Goal: Find specific page/section

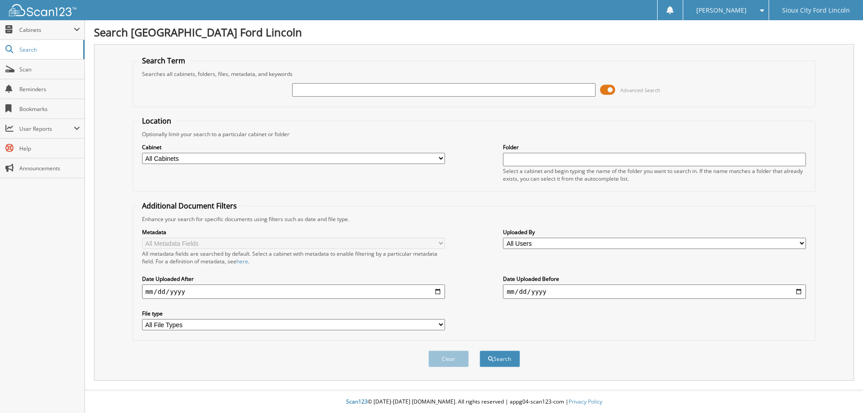
click at [365, 88] on input "text" at bounding box center [443, 89] width 303 height 13
type input "945361"
click at [480, 351] on button "Search" at bounding box center [500, 359] width 40 height 17
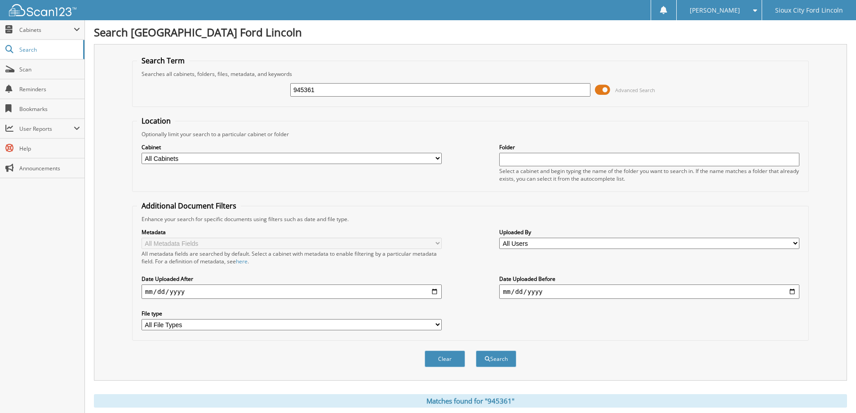
click at [599, 88] on span at bounding box center [602, 89] width 15 height 13
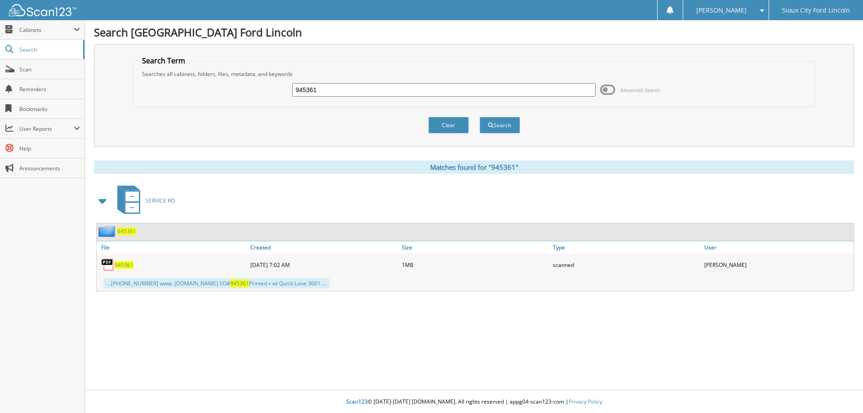
click at [132, 265] on span "945361" at bounding box center [124, 265] width 19 height 8
